Goal: Find specific page/section: Find specific page/section

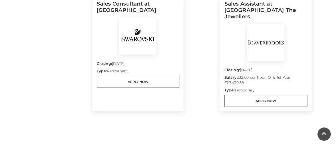
scroll to position [372, 0]
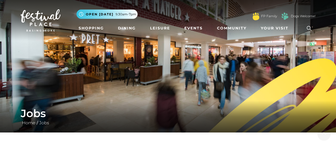
scroll to position [372, 0]
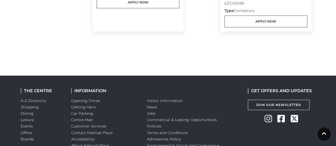
drag, startPoint x: 0, startPoint y: 0, endPoint x: 125, endPoint y: 37, distance: 130.4
